Goal: Navigation & Orientation: Find specific page/section

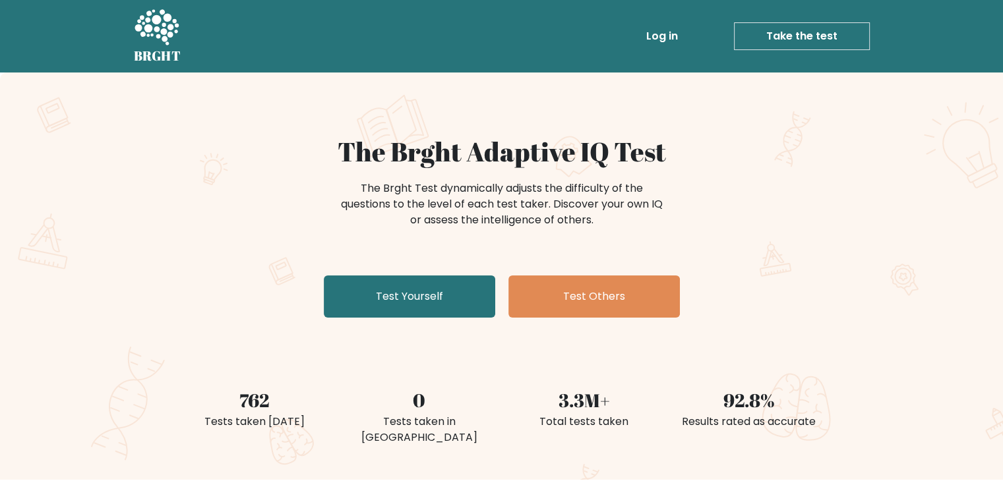
click at [669, 38] on link "Log in" at bounding box center [662, 36] width 42 height 26
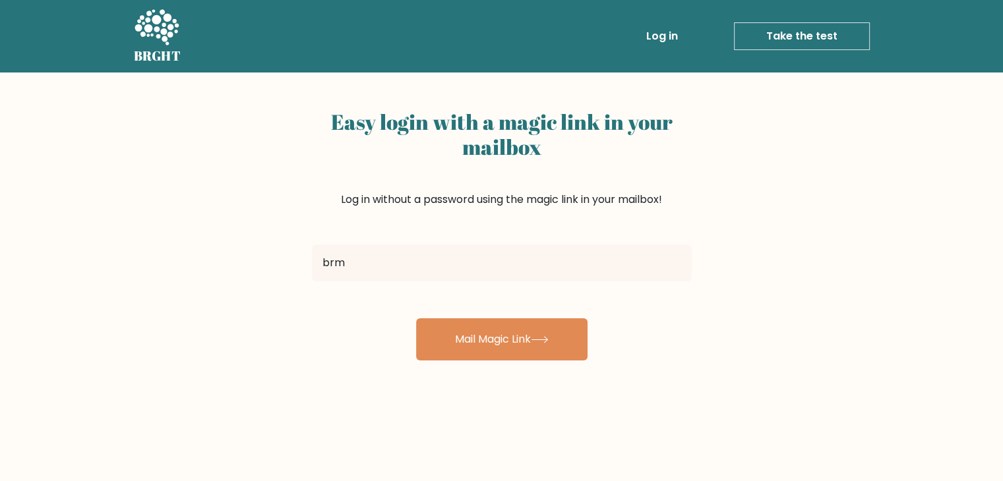
type input "[EMAIL_ADDRESS][DOMAIN_NAME]"
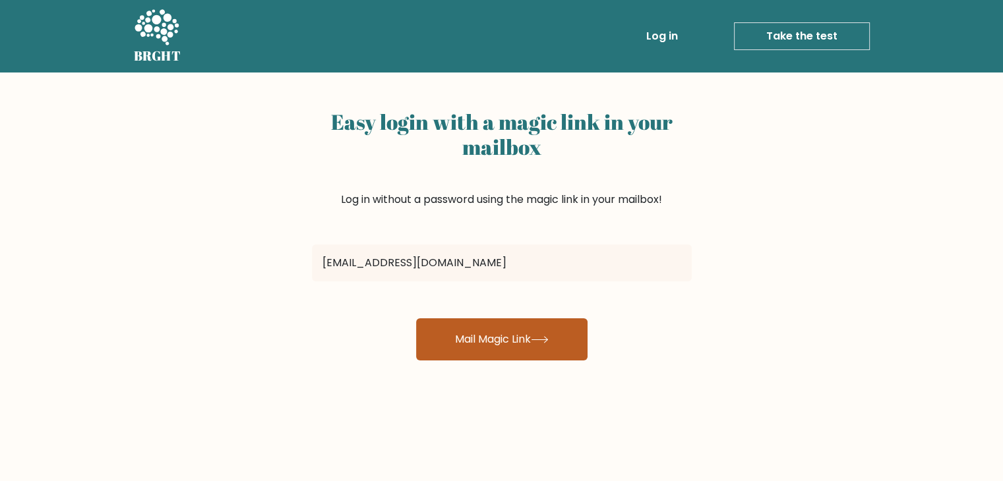
click at [478, 331] on button "Mail Magic Link" at bounding box center [501, 339] width 171 height 42
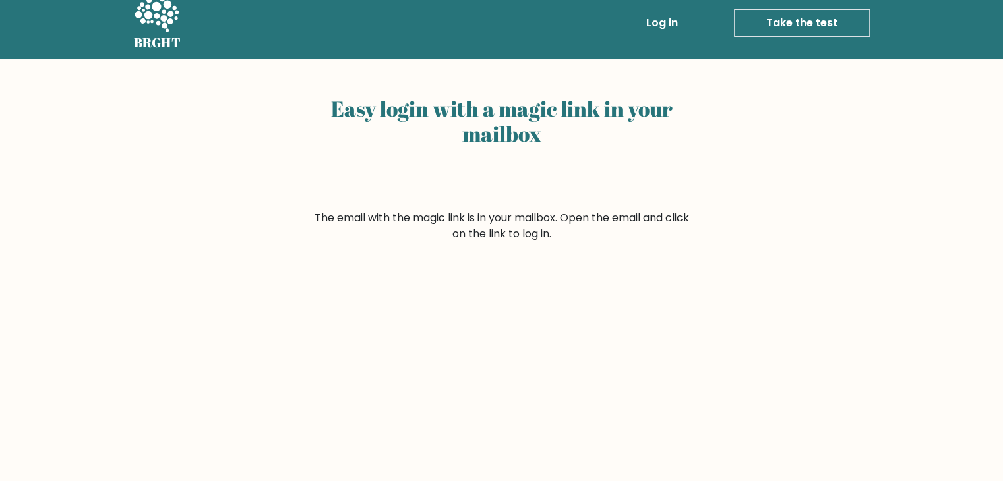
scroll to position [13, 0]
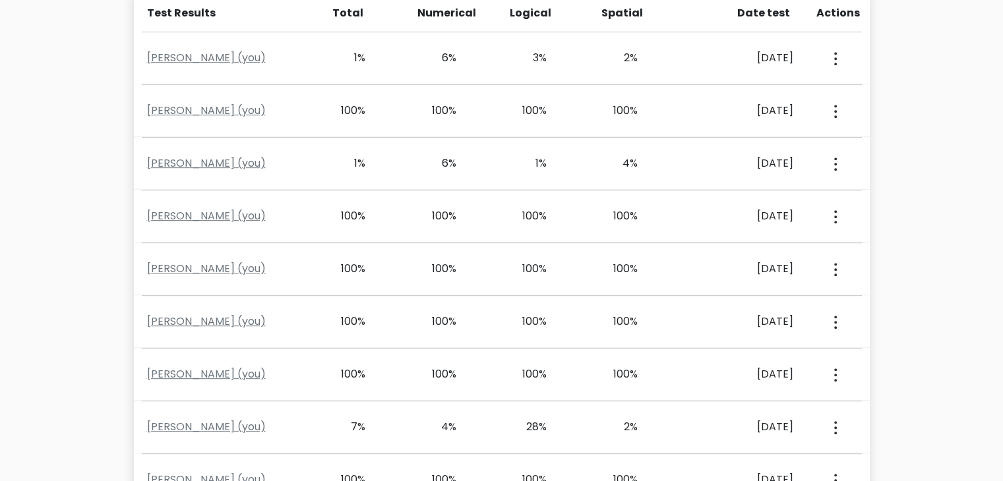
scroll to position [517, 0]
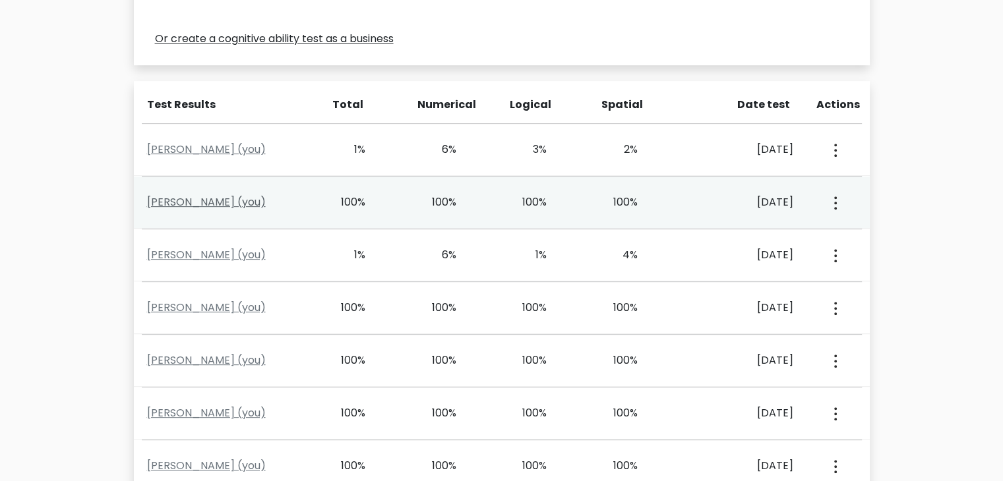
click at [218, 203] on link "[PERSON_NAME] (you)" at bounding box center [206, 201] width 119 height 15
